Goal: Task Accomplishment & Management: Use online tool/utility

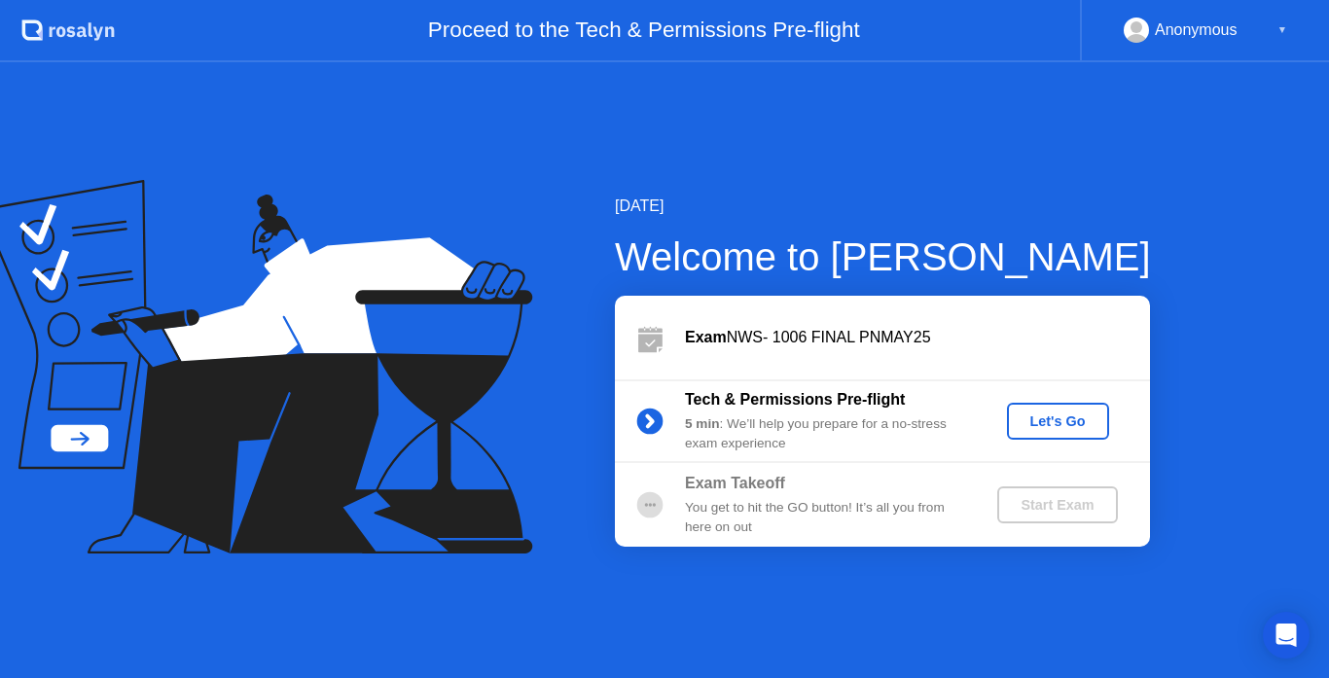
click at [1043, 422] on div "Let's Go" at bounding box center [1058, 422] width 87 height 16
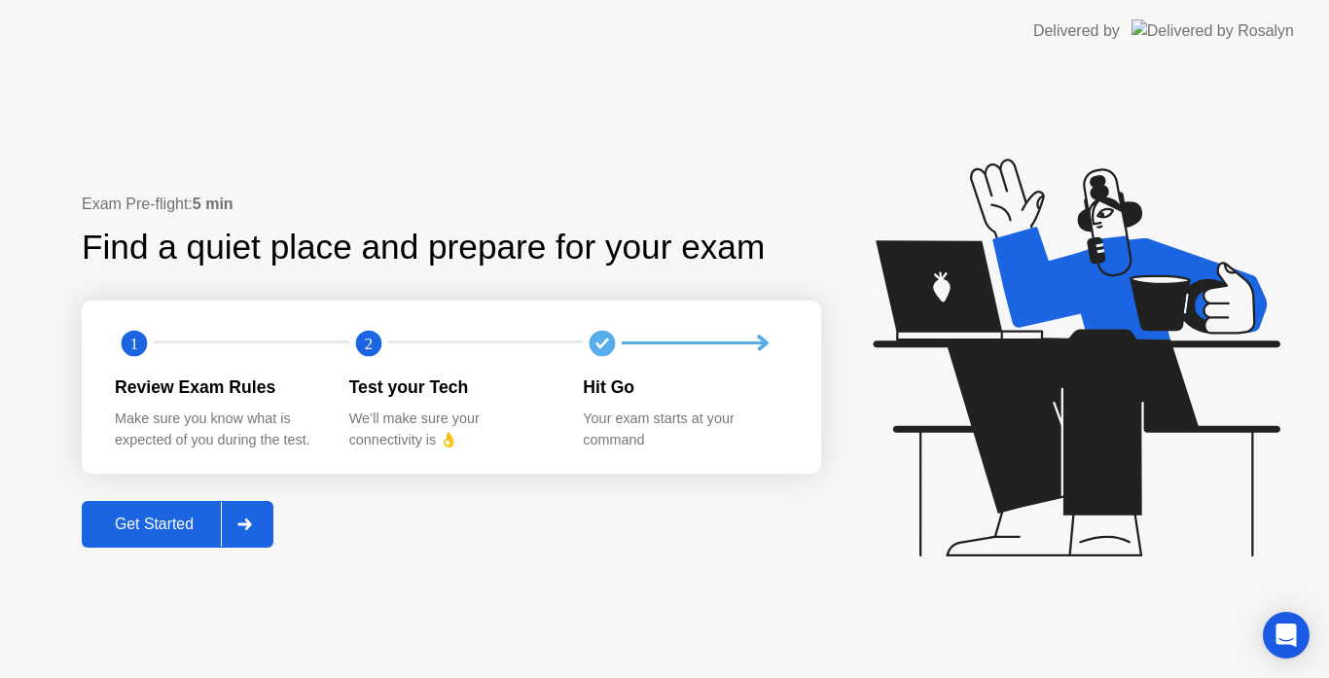
click at [175, 529] on div "Get Started" at bounding box center [154, 525] width 133 height 18
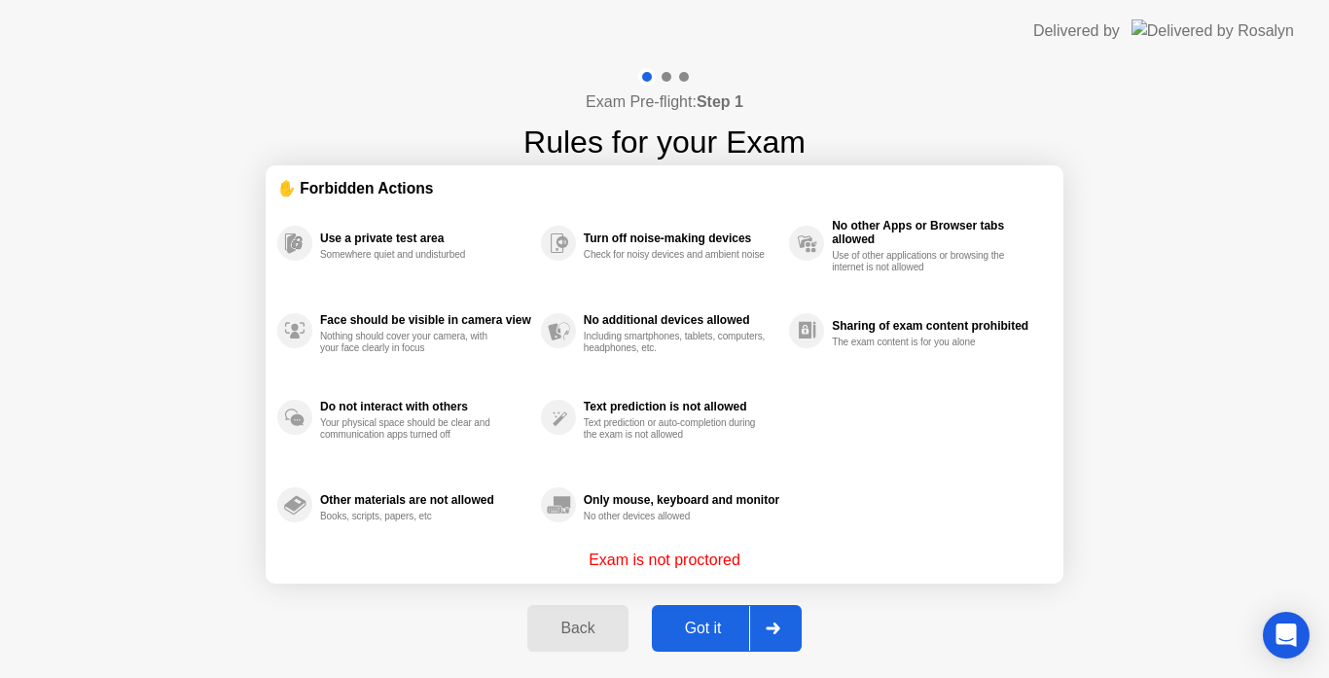
click at [709, 623] on div "Got it" at bounding box center [703, 629] width 91 height 18
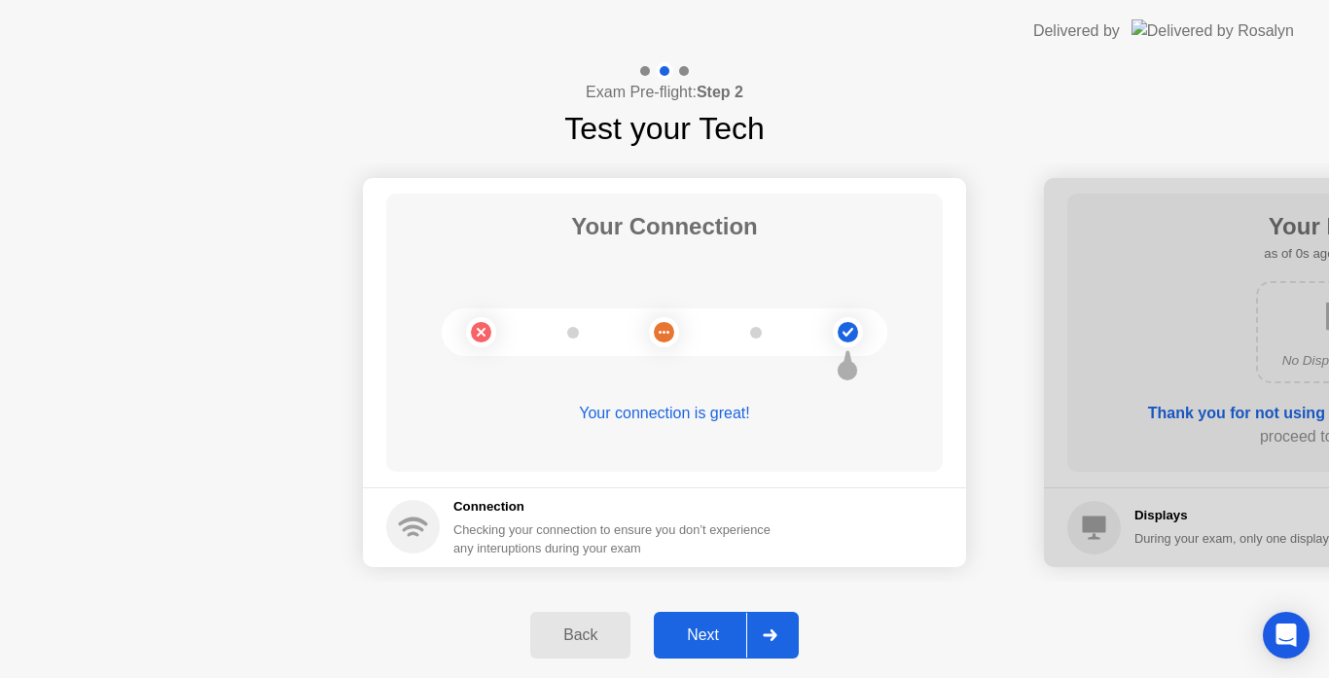
click at [709, 623] on button "Next" at bounding box center [726, 635] width 145 height 47
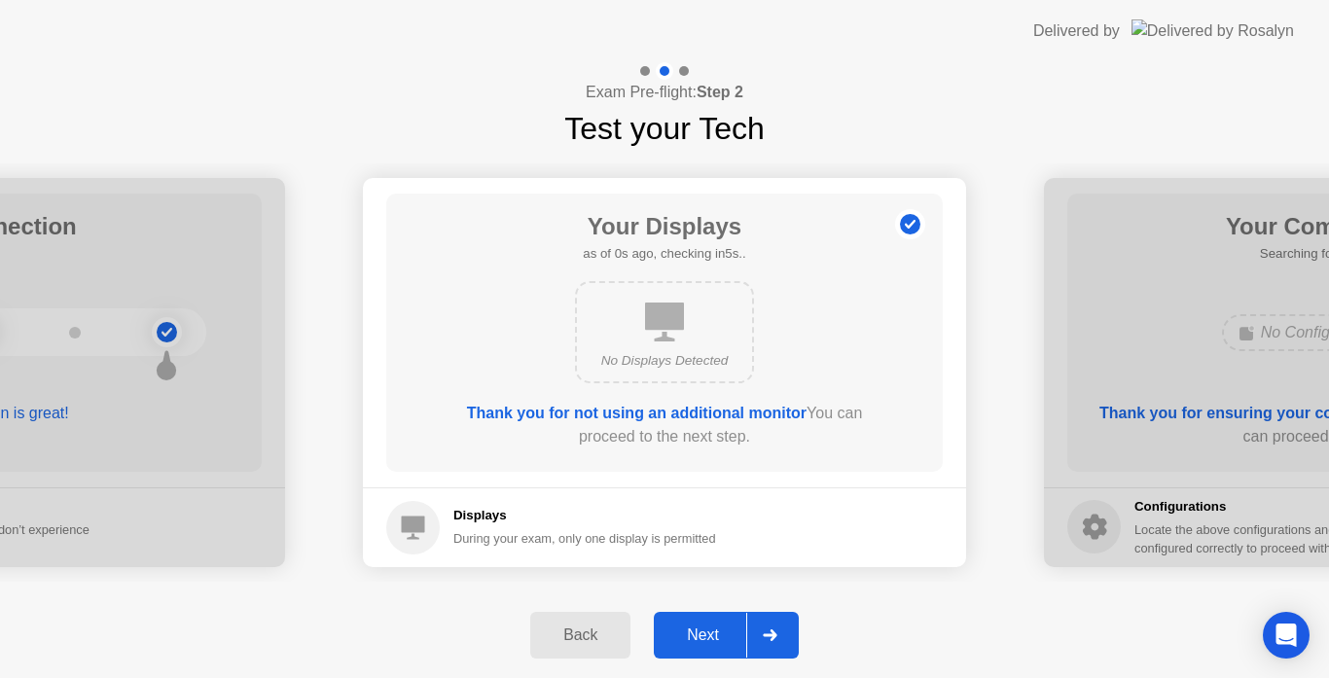
click at [709, 623] on button "Next" at bounding box center [726, 635] width 145 height 47
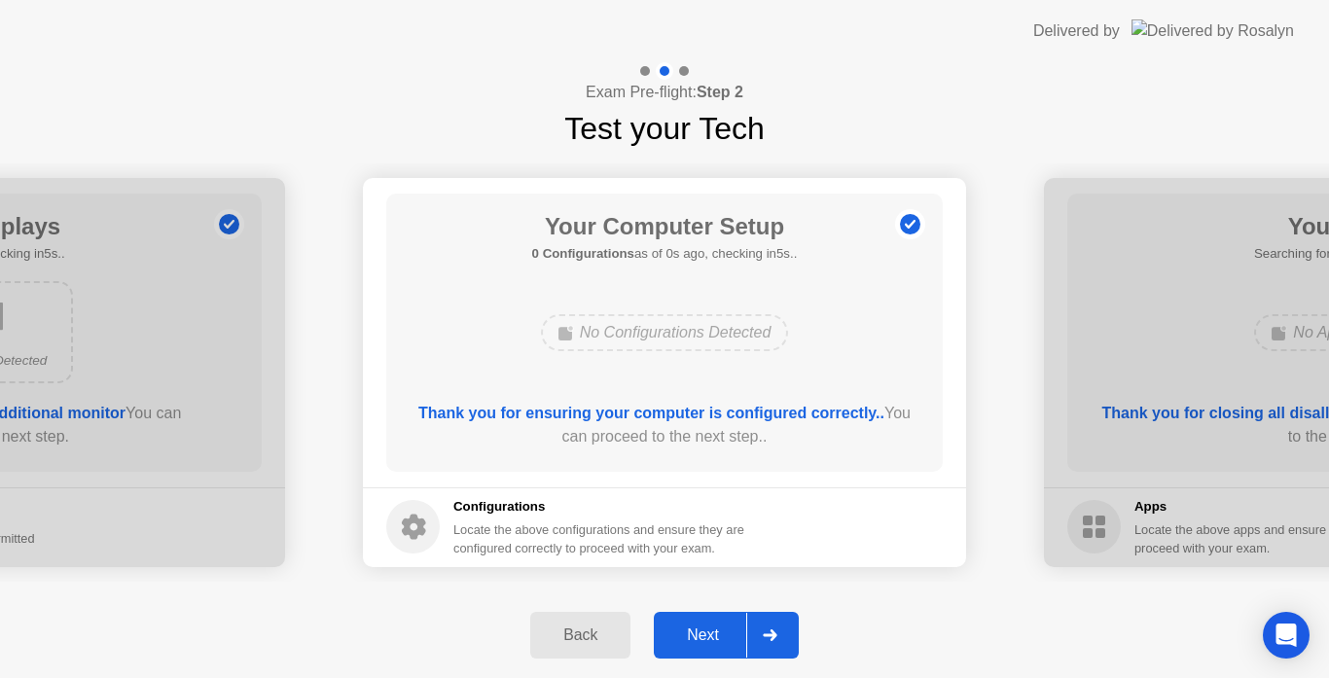
click at [709, 623] on button "Next" at bounding box center [726, 635] width 145 height 47
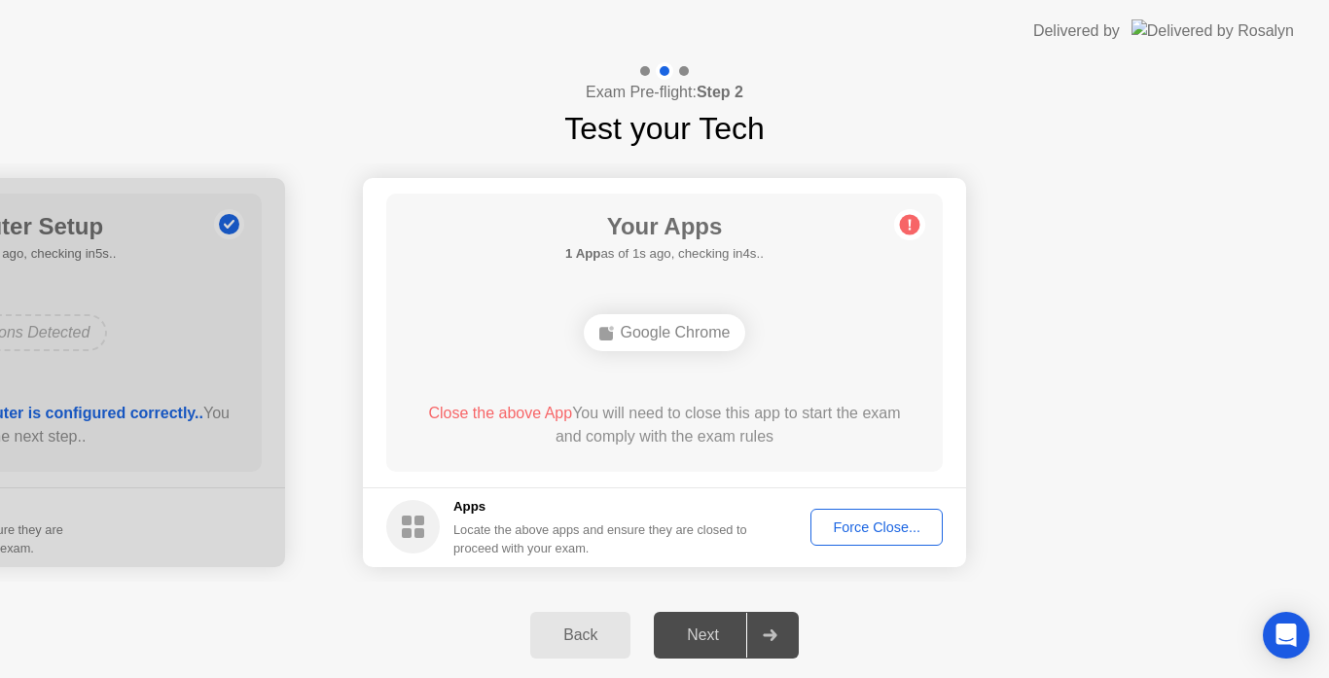
click at [857, 522] on div "Force Close..." at bounding box center [876, 528] width 119 height 16
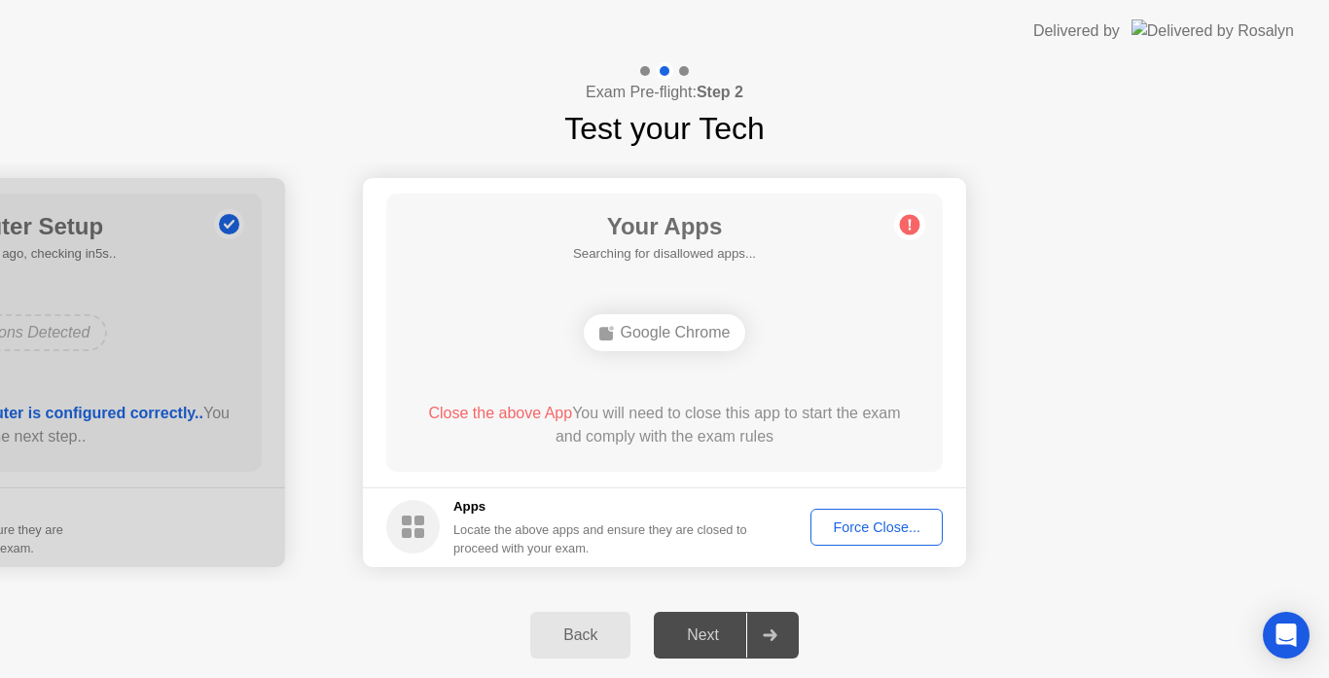
click at [866, 531] on div "Force Close..." at bounding box center [876, 528] width 119 height 16
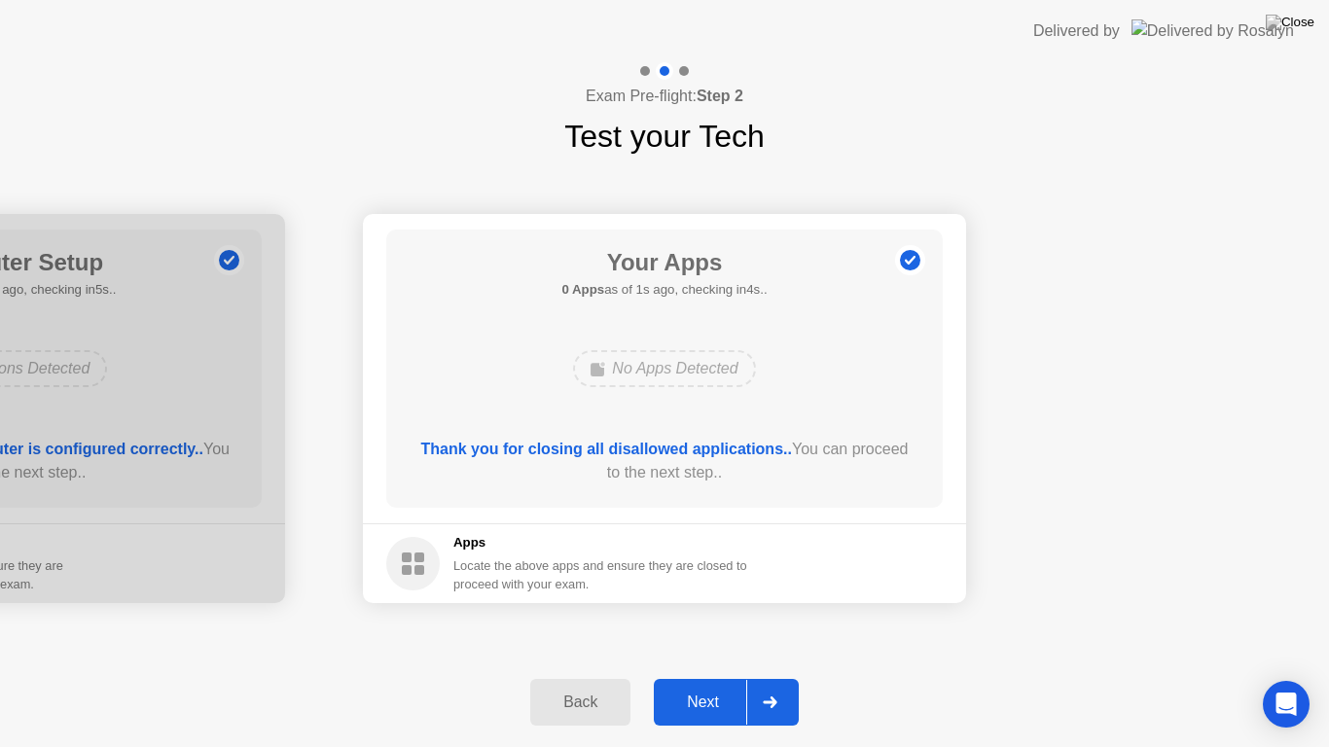
click at [770, 677] on div at bounding box center [769, 702] width 47 height 45
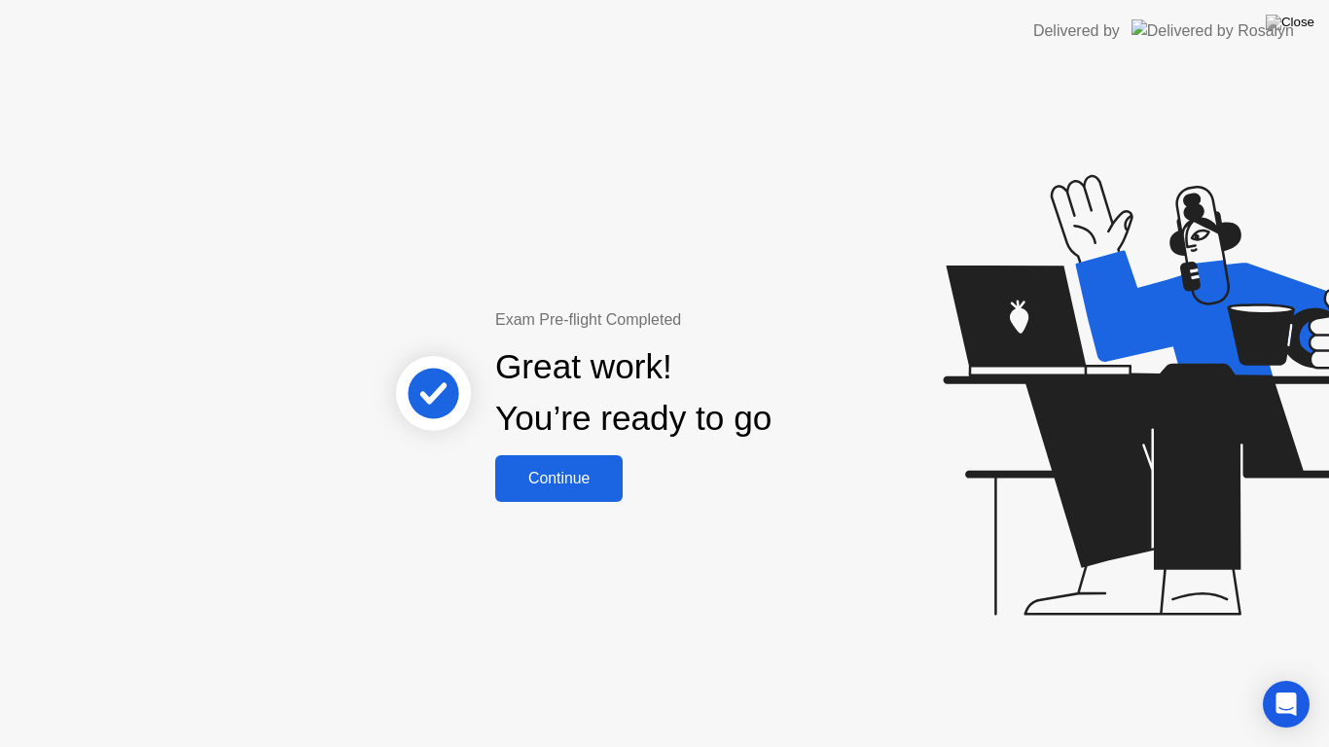
click at [563, 471] on div "Continue" at bounding box center [559, 479] width 116 height 18
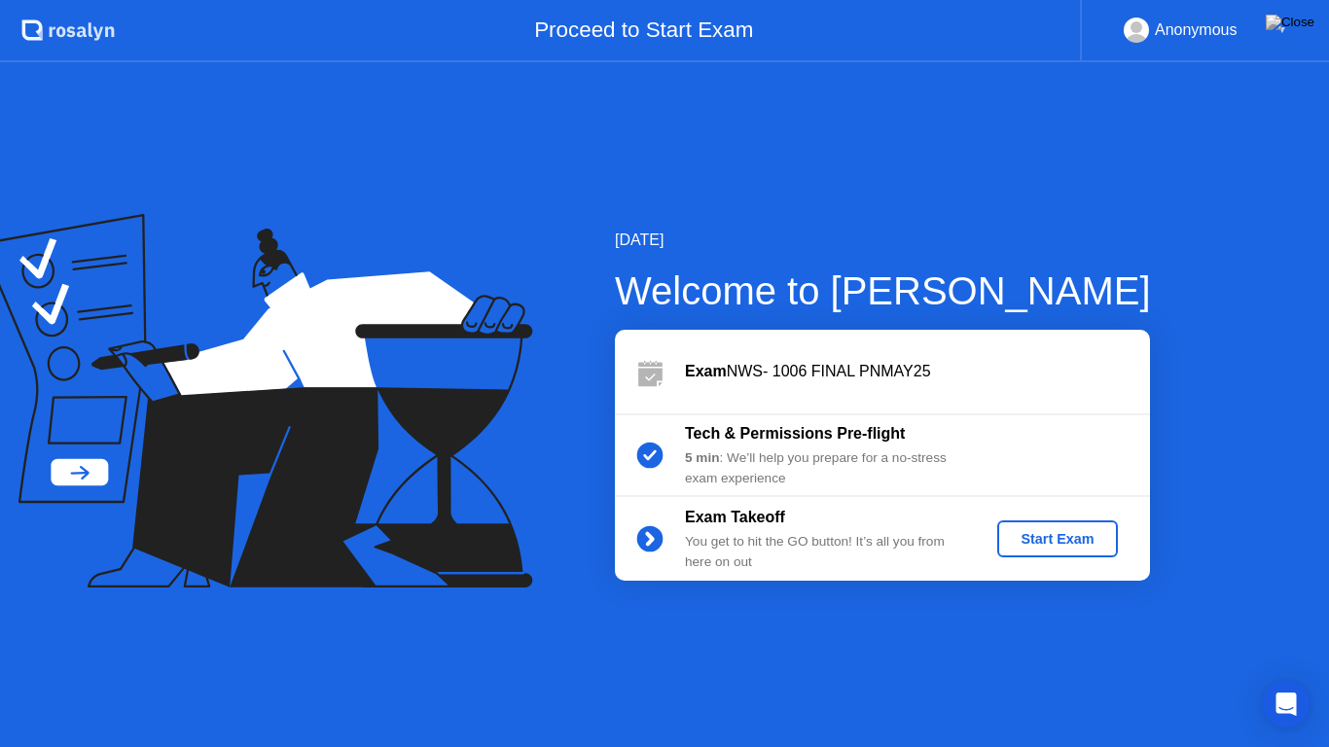
click at [1038, 539] on div "Start Exam" at bounding box center [1057, 539] width 104 height 16
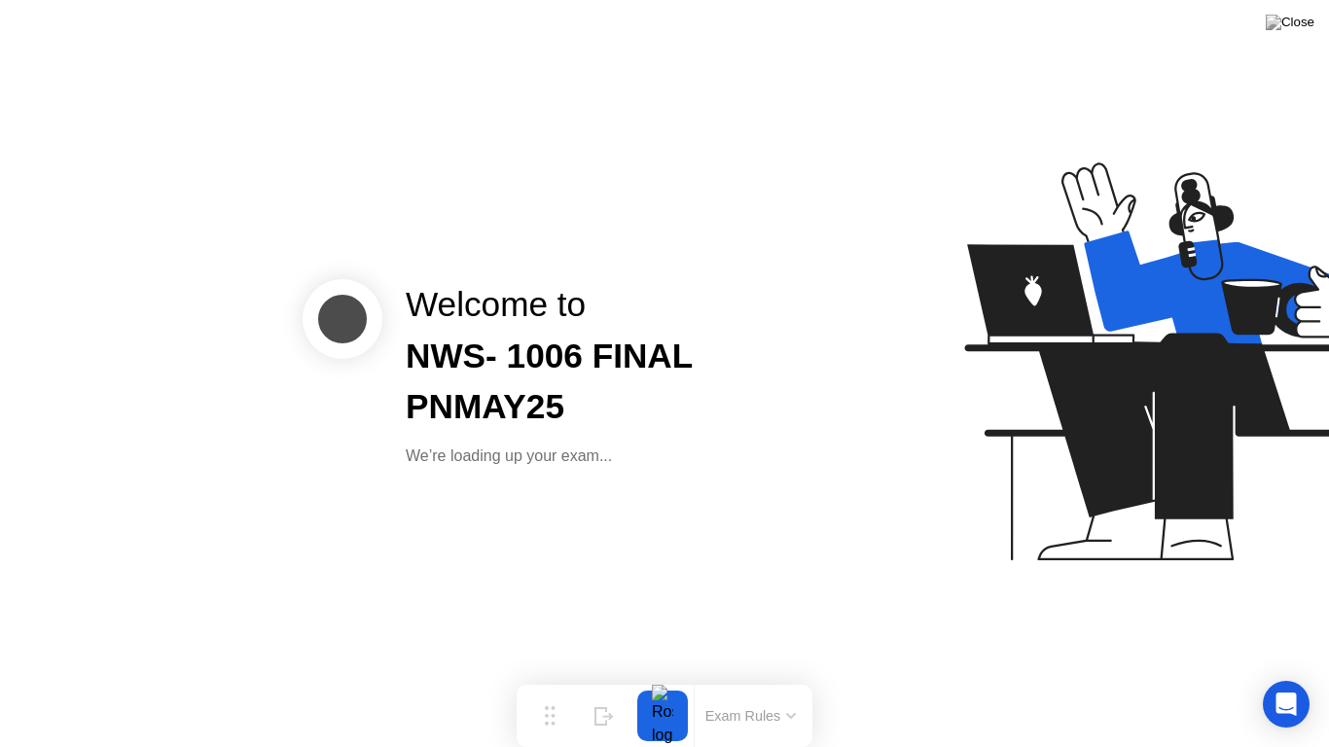
click at [888, 536] on div at bounding box center [1072, 374] width 502 height 505
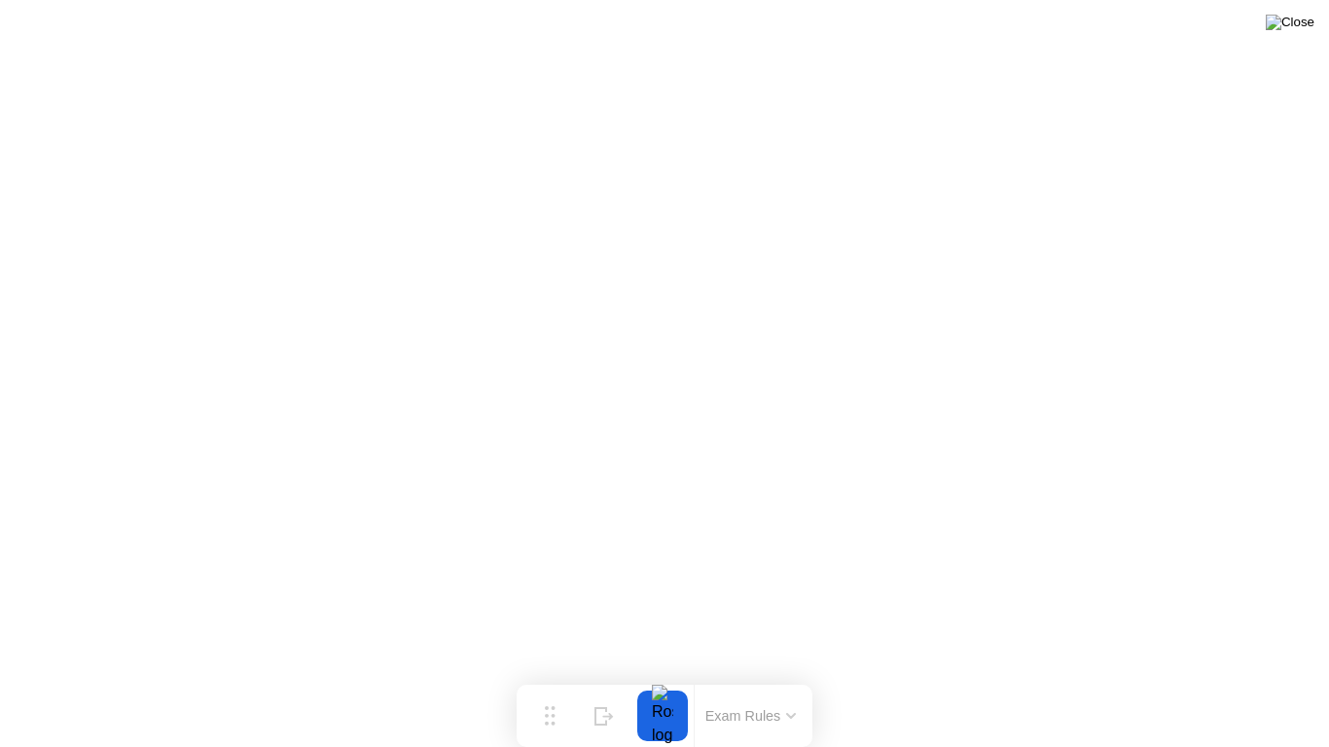
click at [1304, 21] on img at bounding box center [1290, 23] width 49 height 16
click at [1300, 30] on img at bounding box center [1290, 23] width 49 height 16
